Goal: Information Seeking & Learning: Learn about a topic

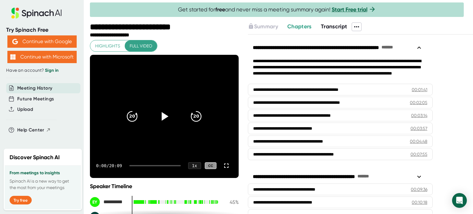
click at [336, 24] on span "Transcript" at bounding box center [334, 26] width 26 height 7
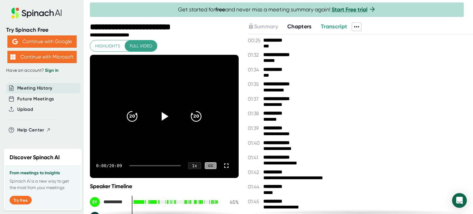
click at [342, 26] on span "Transcript" at bounding box center [334, 26] width 26 height 7
click at [354, 28] on icon at bounding box center [356, 26] width 7 height 7
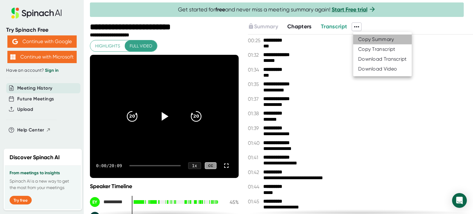
click at [378, 39] on div "Copy Summary" at bounding box center [376, 39] width 36 height 6
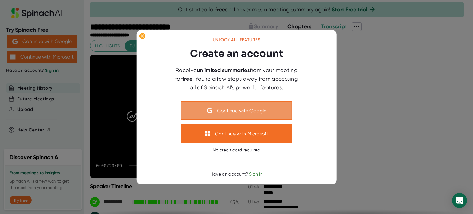
click at [243, 111] on button "Continue with Google" at bounding box center [236, 110] width 111 height 18
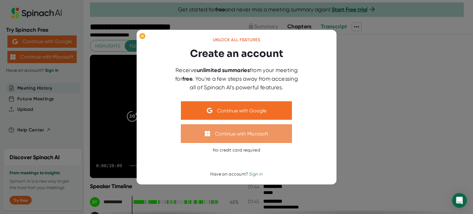
click at [248, 135] on button "Continue with Microsoft" at bounding box center [236, 133] width 111 height 18
